Goal: Find specific page/section: Locate item on page

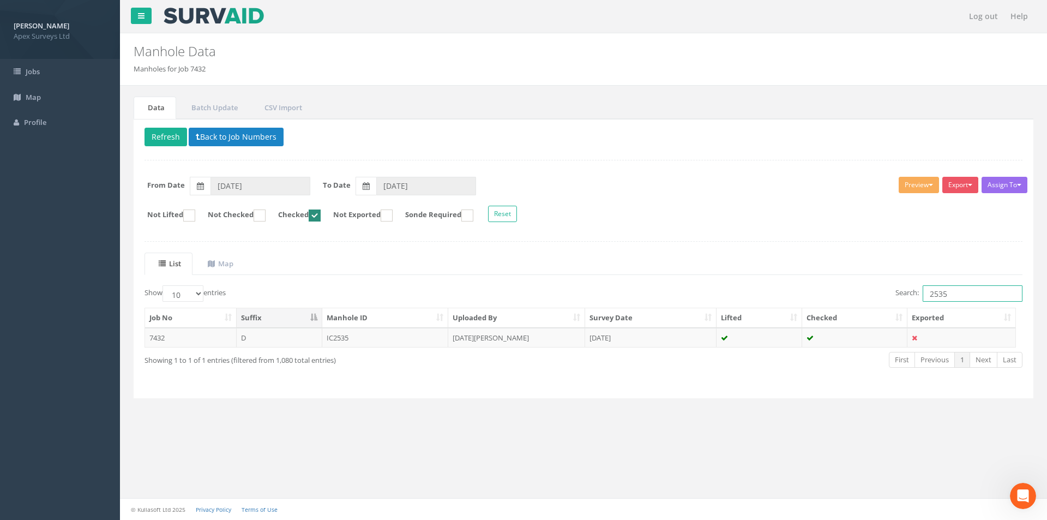
click at [321, 214] on ins at bounding box center [315, 215] width 12 height 12
checkbox input "false"
click at [232, 269] on link "Map" at bounding box center [219, 264] width 51 height 22
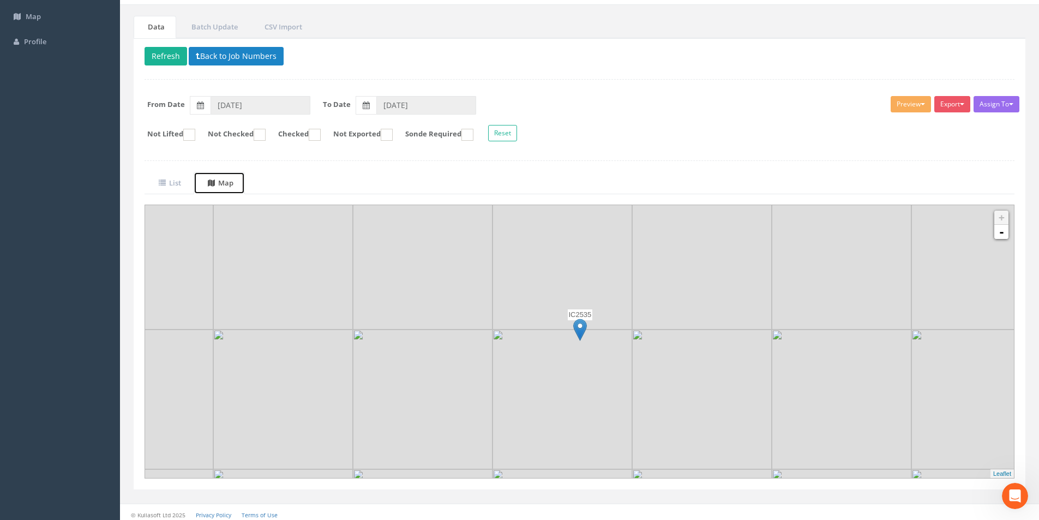
scroll to position [86, 0]
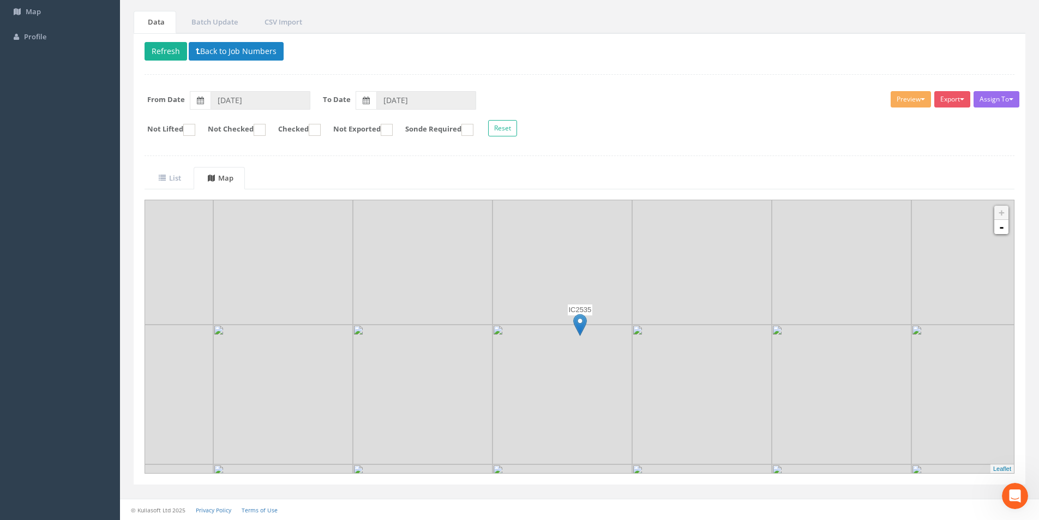
click at [1003, 235] on img at bounding box center [981, 255] width 140 height 140
click at [1003, 229] on link "-" at bounding box center [1001, 227] width 14 height 14
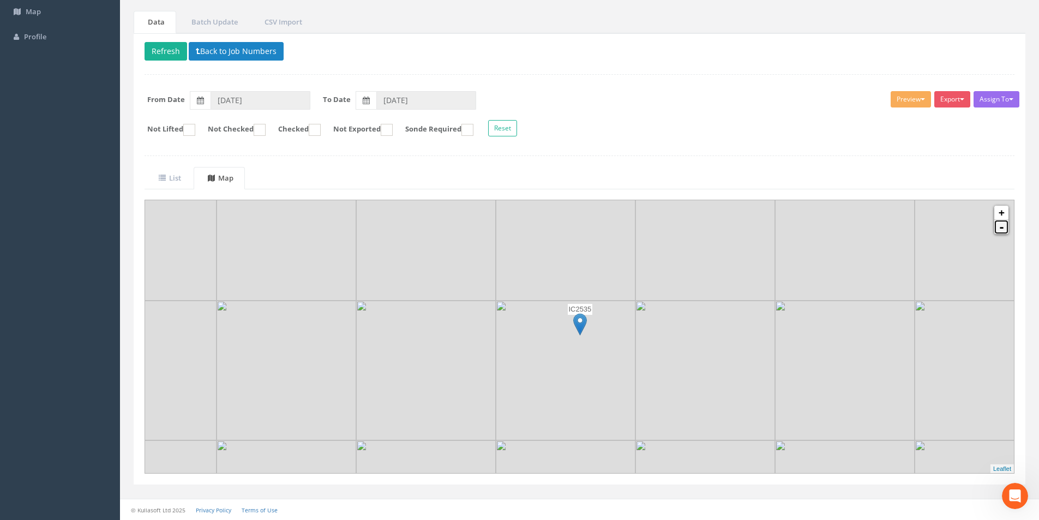
click at [1003, 229] on link "-" at bounding box center [1001, 227] width 14 height 14
click at [181, 177] on uib-tab-heading "List" at bounding box center [170, 178] width 22 height 10
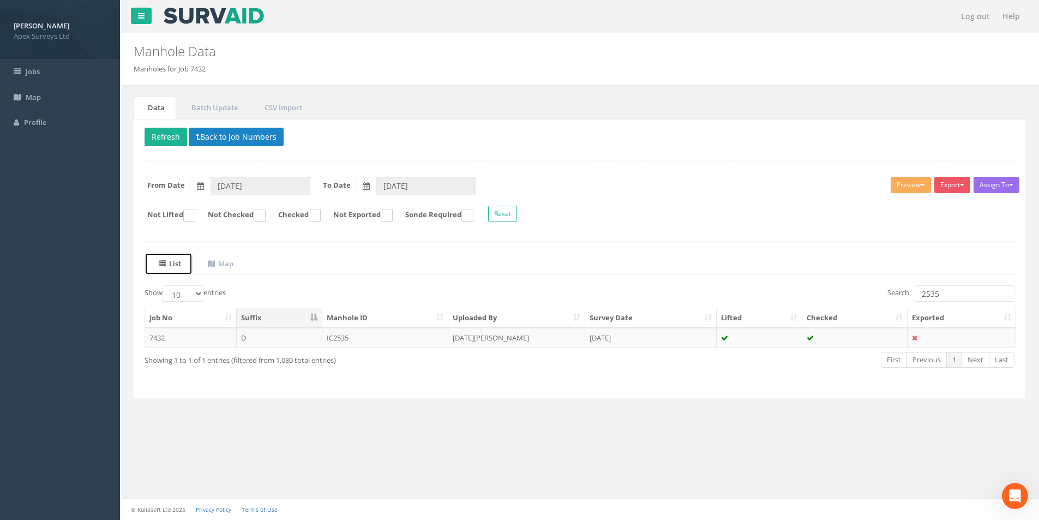
scroll to position [0, 0]
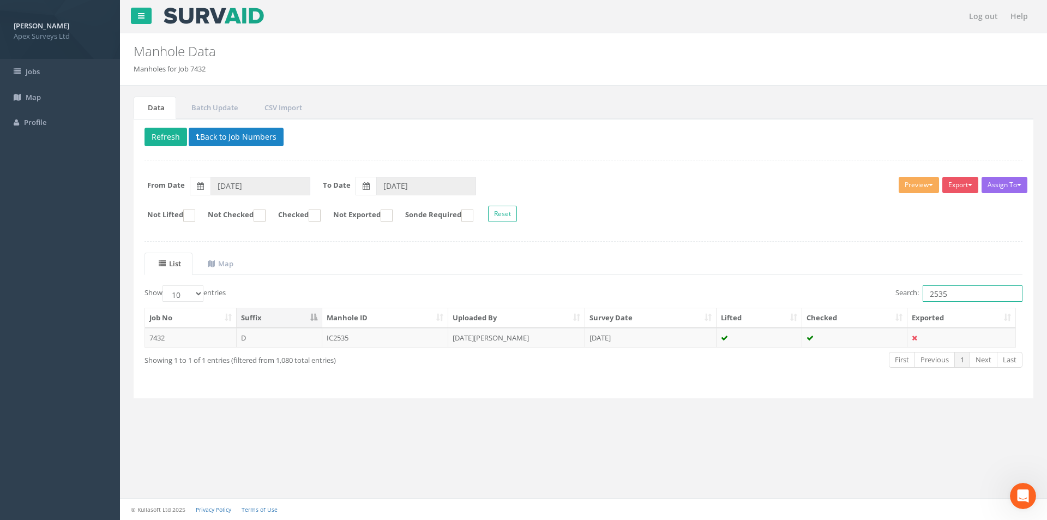
drag, startPoint x: 954, startPoint y: 291, endPoint x: 920, endPoint y: 296, distance: 35.2
click at [920, 296] on label "Search: 2535" at bounding box center [959, 293] width 127 height 16
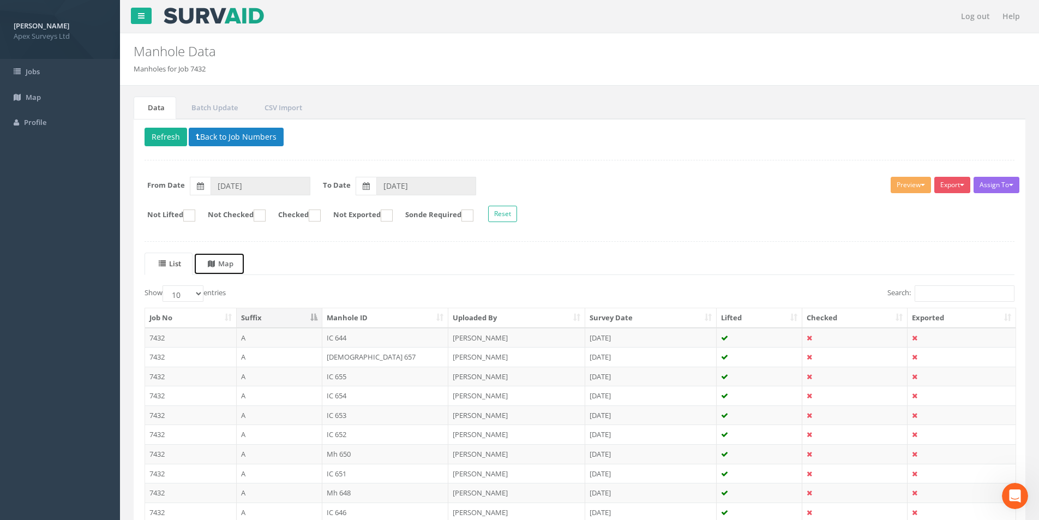
click at [215, 261] on icon at bounding box center [211, 263] width 7 height 7
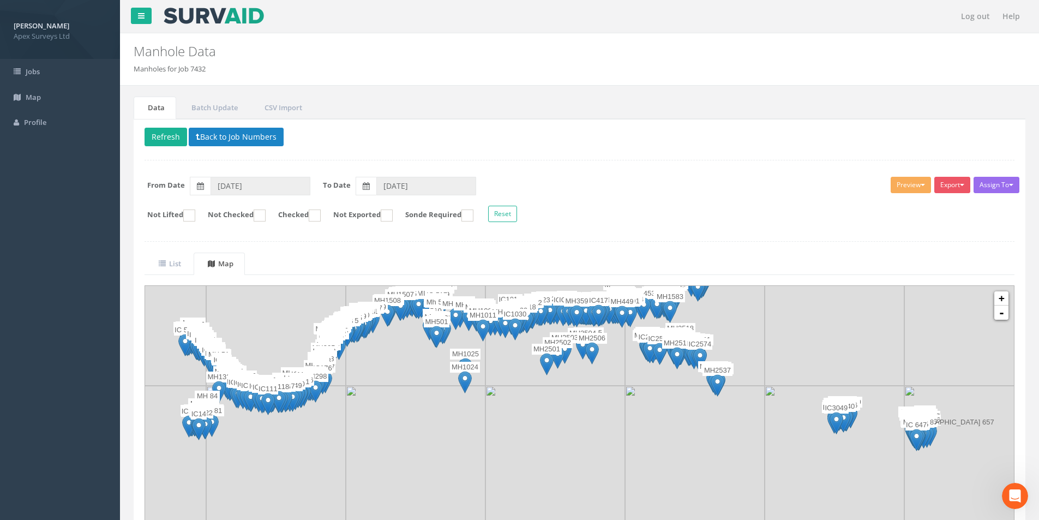
drag, startPoint x: 490, startPoint y: 465, endPoint x: 490, endPoint y: 382, distance: 82.9
click at [490, 382] on img at bounding box center [555, 316] width 140 height 140
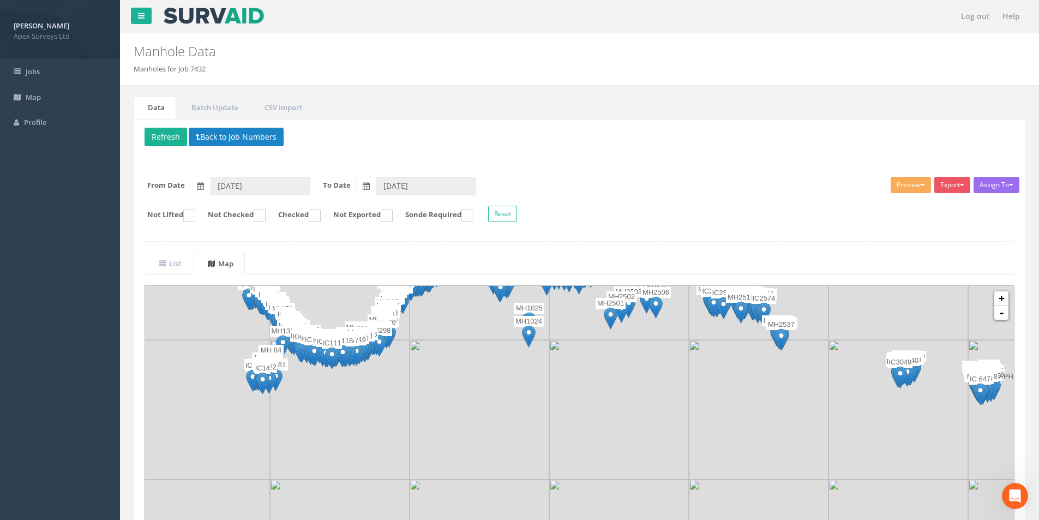
drag, startPoint x: 269, startPoint y: 448, endPoint x: 333, endPoint y: 403, distance: 79.0
click at [333, 403] on img at bounding box center [340, 410] width 140 height 140
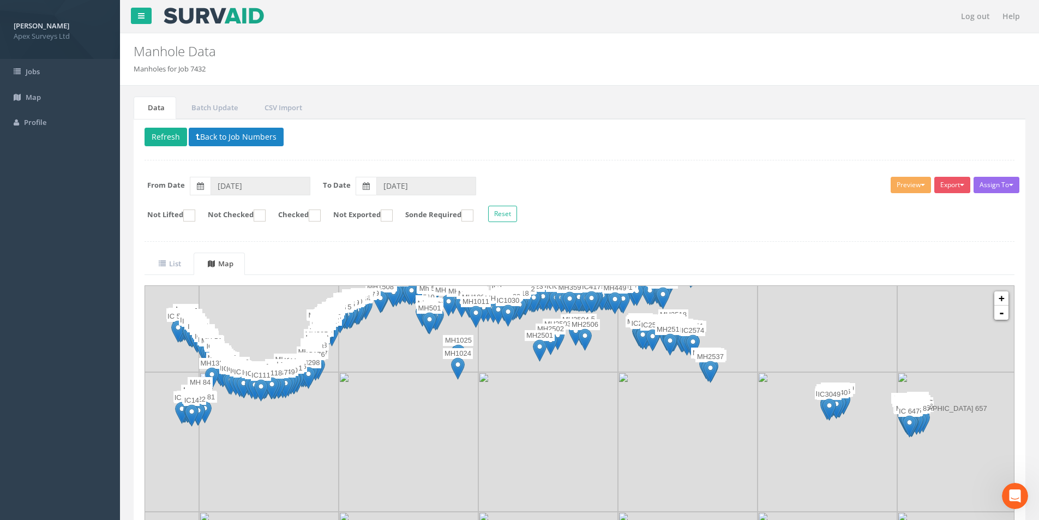
drag, startPoint x: 516, startPoint y: 379, endPoint x: 445, endPoint y: 411, distance: 77.9
click at [445, 411] on img at bounding box center [409, 442] width 140 height 140
click at [1004, 302] on link "+" at bounding box center [1001, 298] width 14 height 14
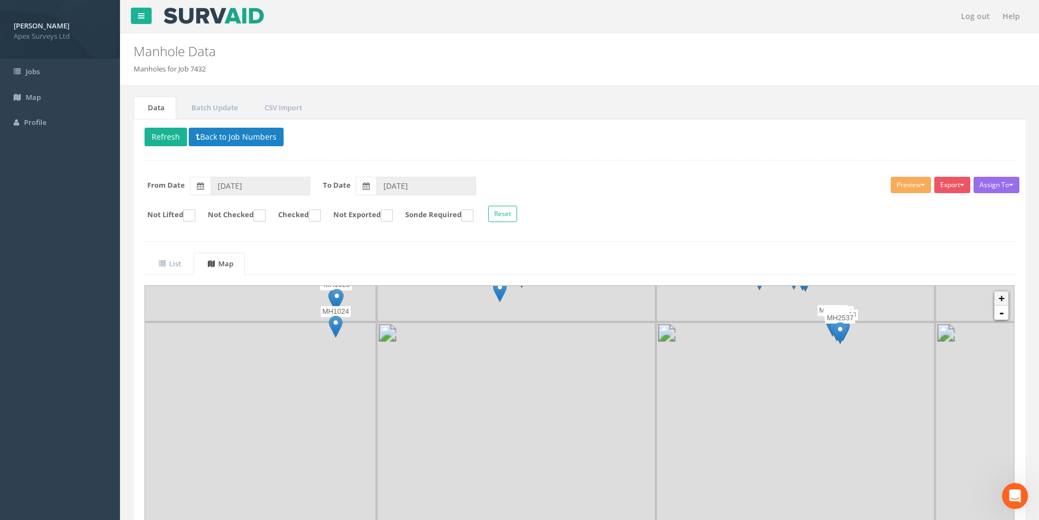
scroll to position [39, 0]
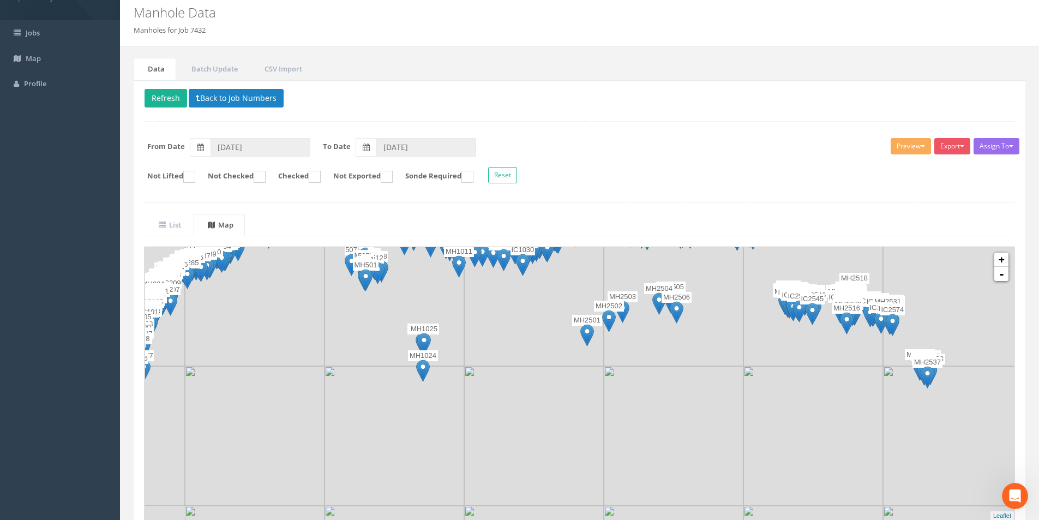
drag, startPoint x: 415, startPoint y: 322, endPoint x: 518, endPoint y: 421, distance: 143.1
click at [518, 421] on img at bounding box center [534, 436] width 140 height 140
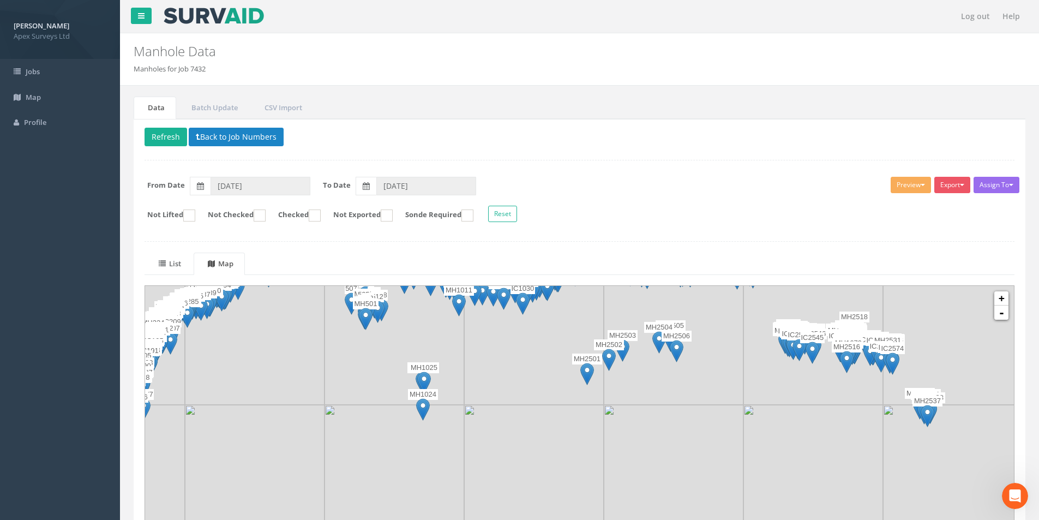
drag, startPoint x: 182, startPoint y: 262, endPoint x: 814, endPoint y: 278, distance: 632.9
click at [181, 262] on uib-tab-heading "List" at bounding box center [170, 264] width 22 height 10
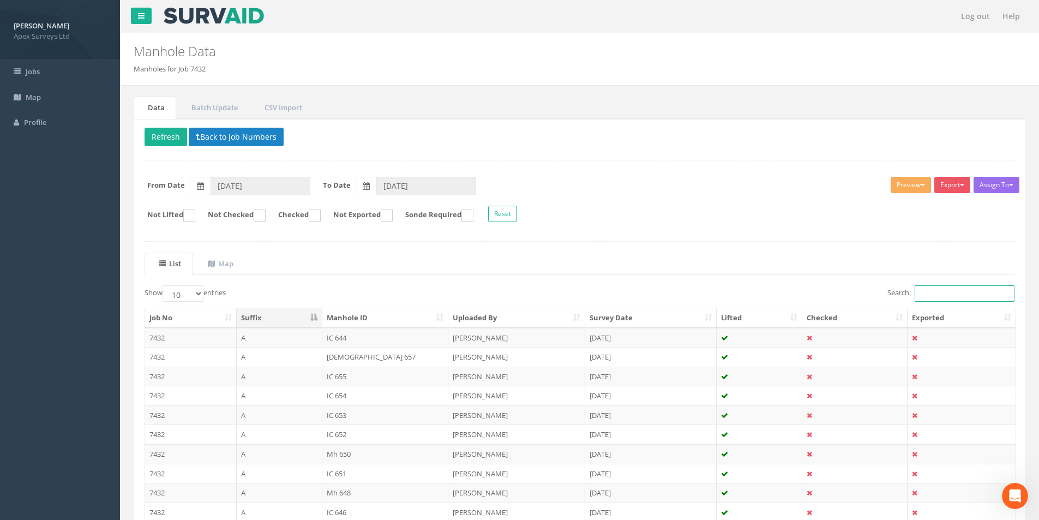
click at [942, 293] on input "Search:" at bounding box center [965, 293] width 100 height 16
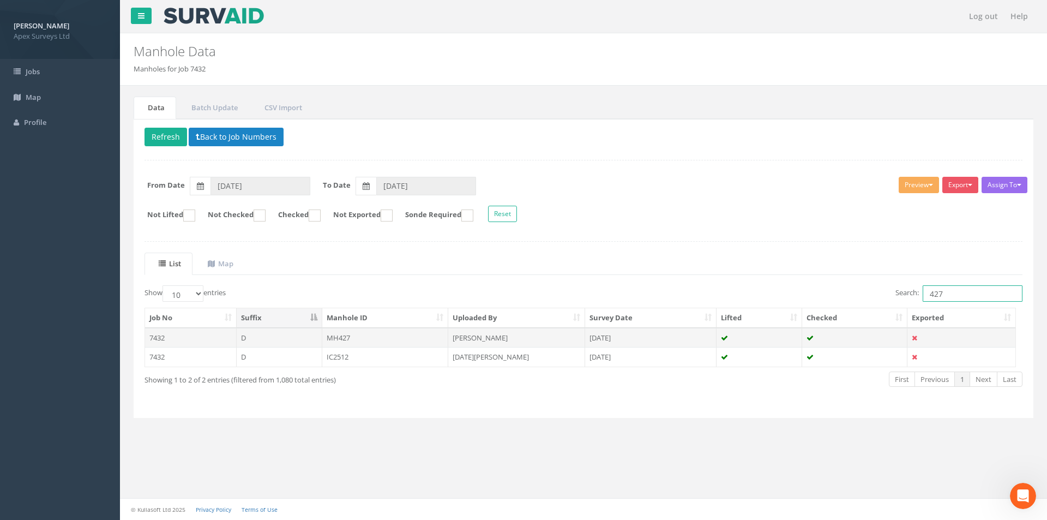
type input "427"
click at [397, 340] on td "MH427" at bounding box center [385, 338] width 127 height 20
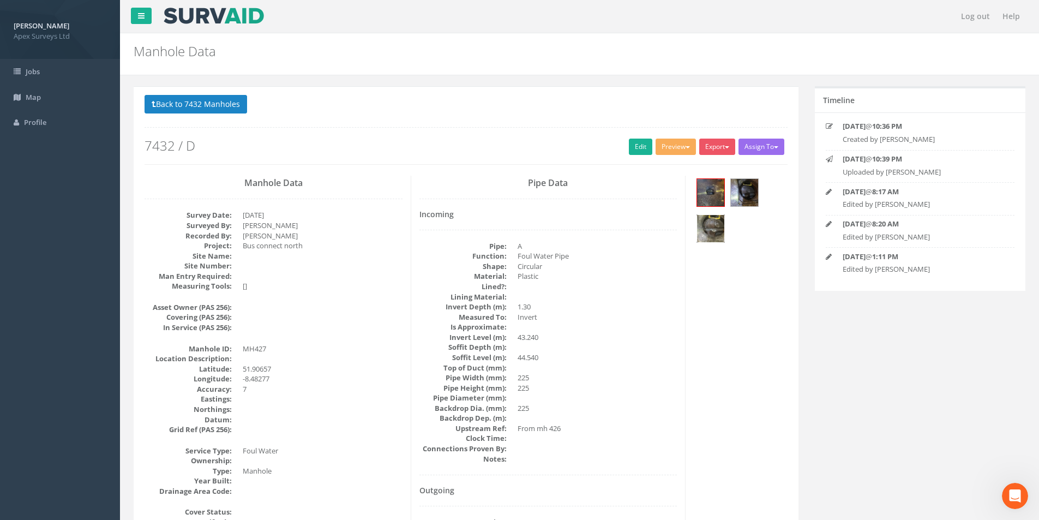
click at [710, 219] on img at bounding box center [710, 228] width 27 height 27
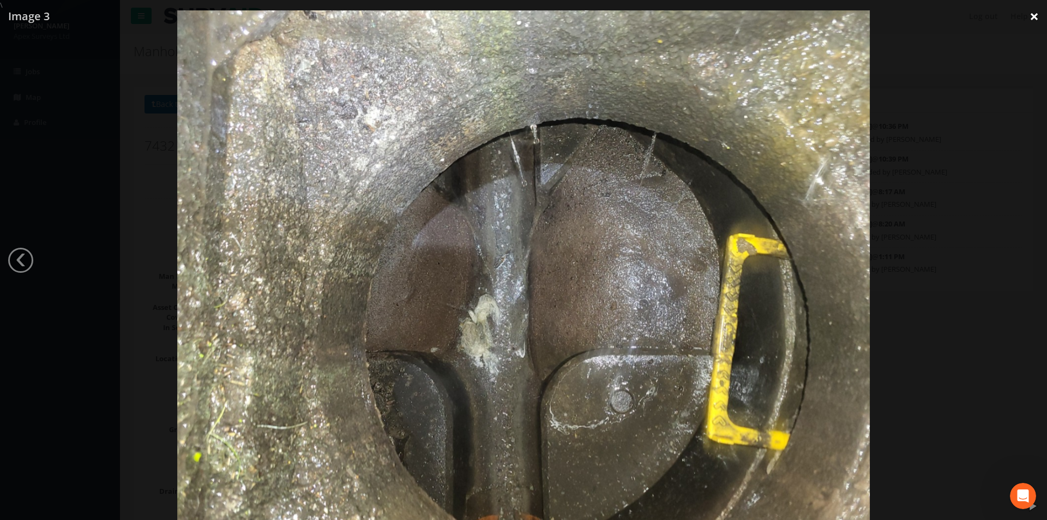
click at [1037, 19] on link "×" at bounding box center [1035, 16] width 26 height 33
